Goal: Go to known website: Access a specific website the user already knows

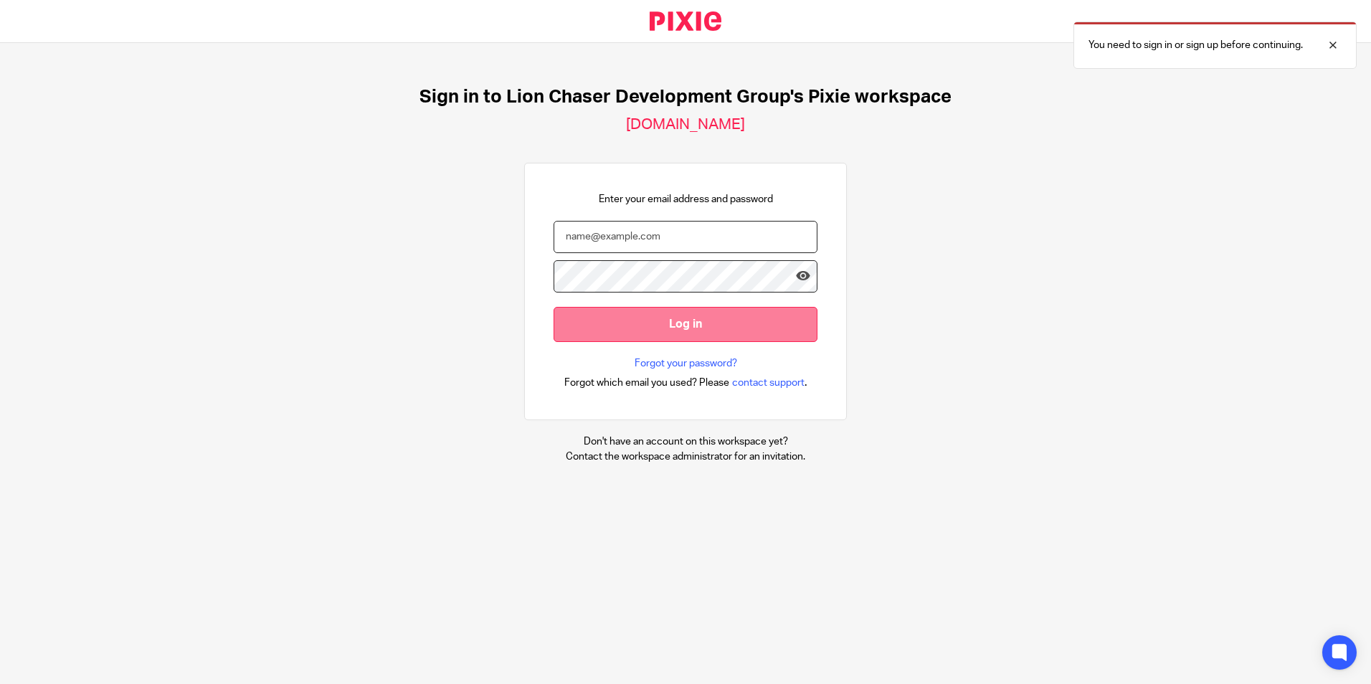
type input "[EMAIL_ADDRESS][DOMAIN_NAME]"
click at [655, 322] on input "Log in" at bounding box center [686, 324] width 264 height 35
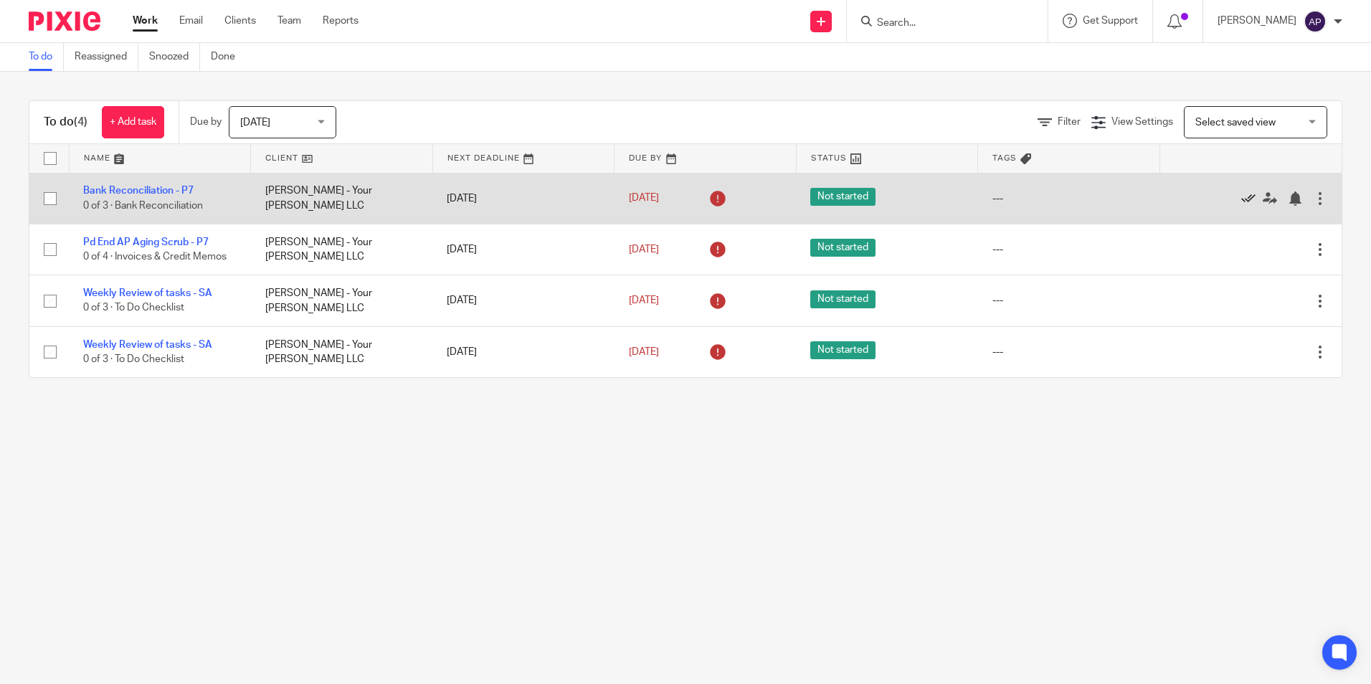
click at [1241, 198] on icon at bounding box center [1248, 198] width 14 height 14
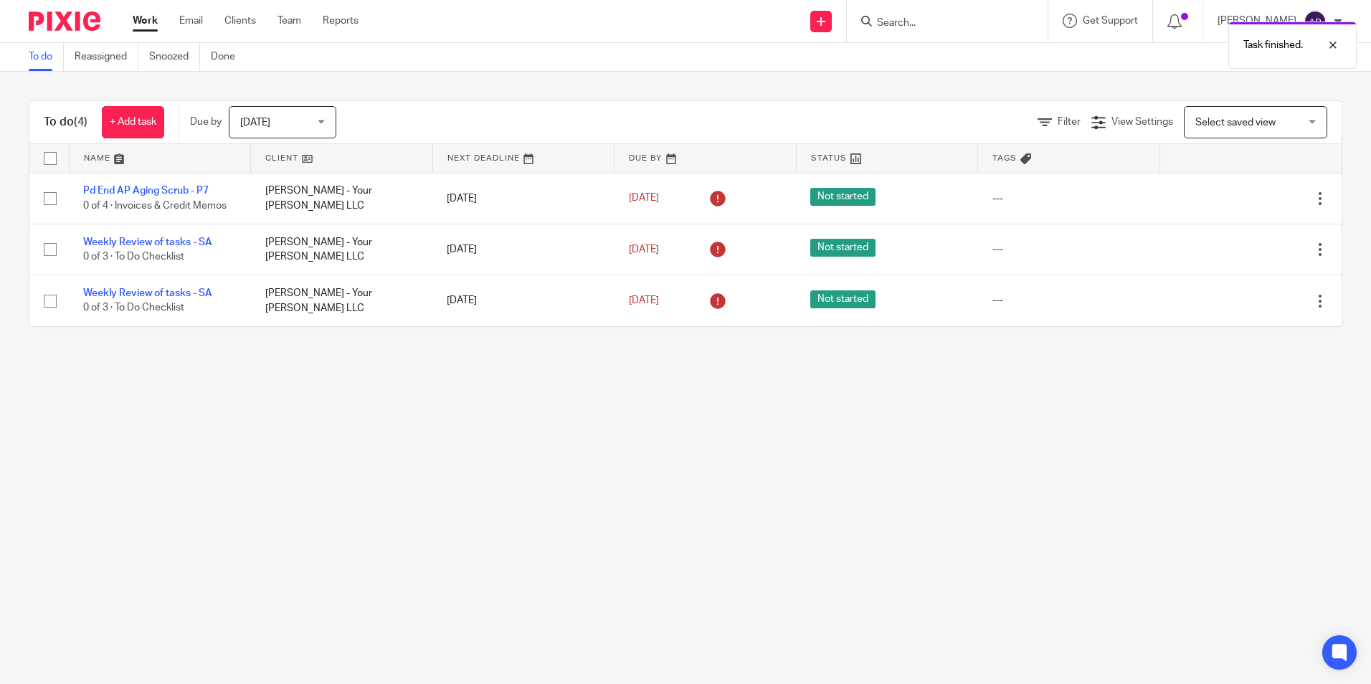
click at [1241, 198] on icon at bounding box center [1248, 198] width 14 height 14
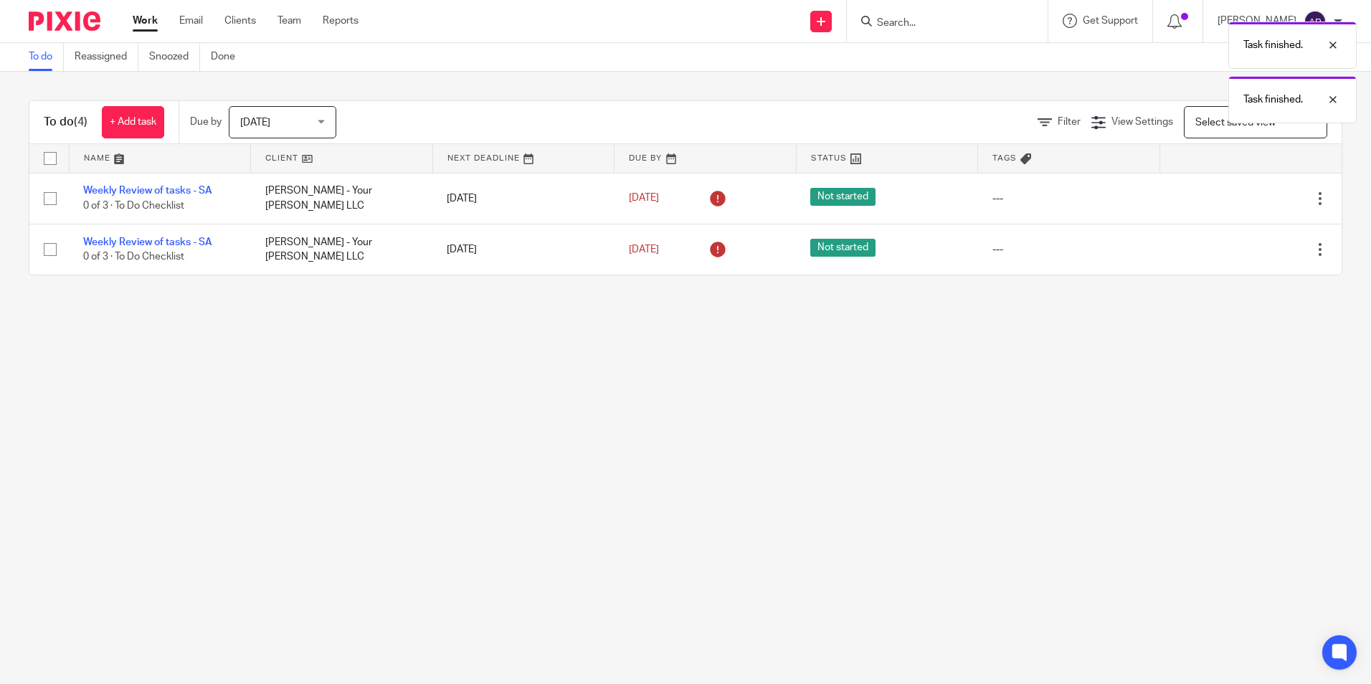
click at [1241, 198] on icon at bounding box center [1248, 198] width 14 height 14
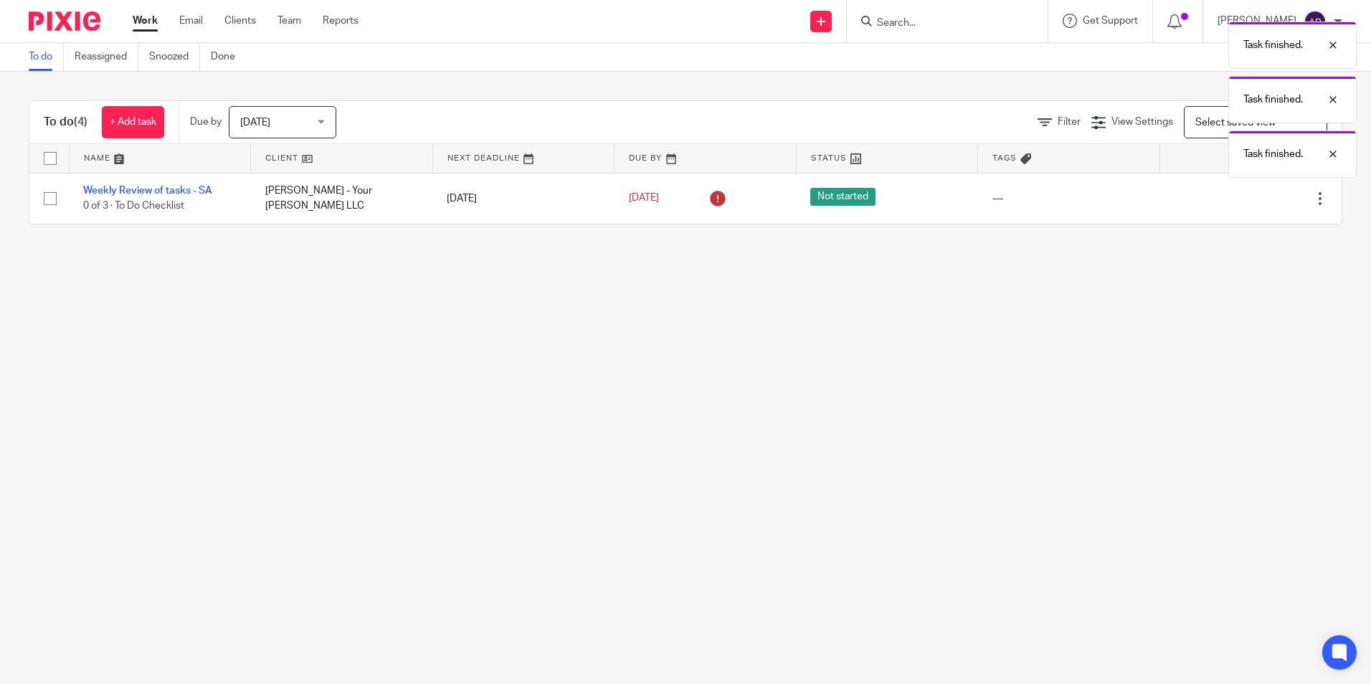
click at [1241, 198] on icon at bounding box center [1248, 198] width 14 height 14
